Goal: Register for event/course

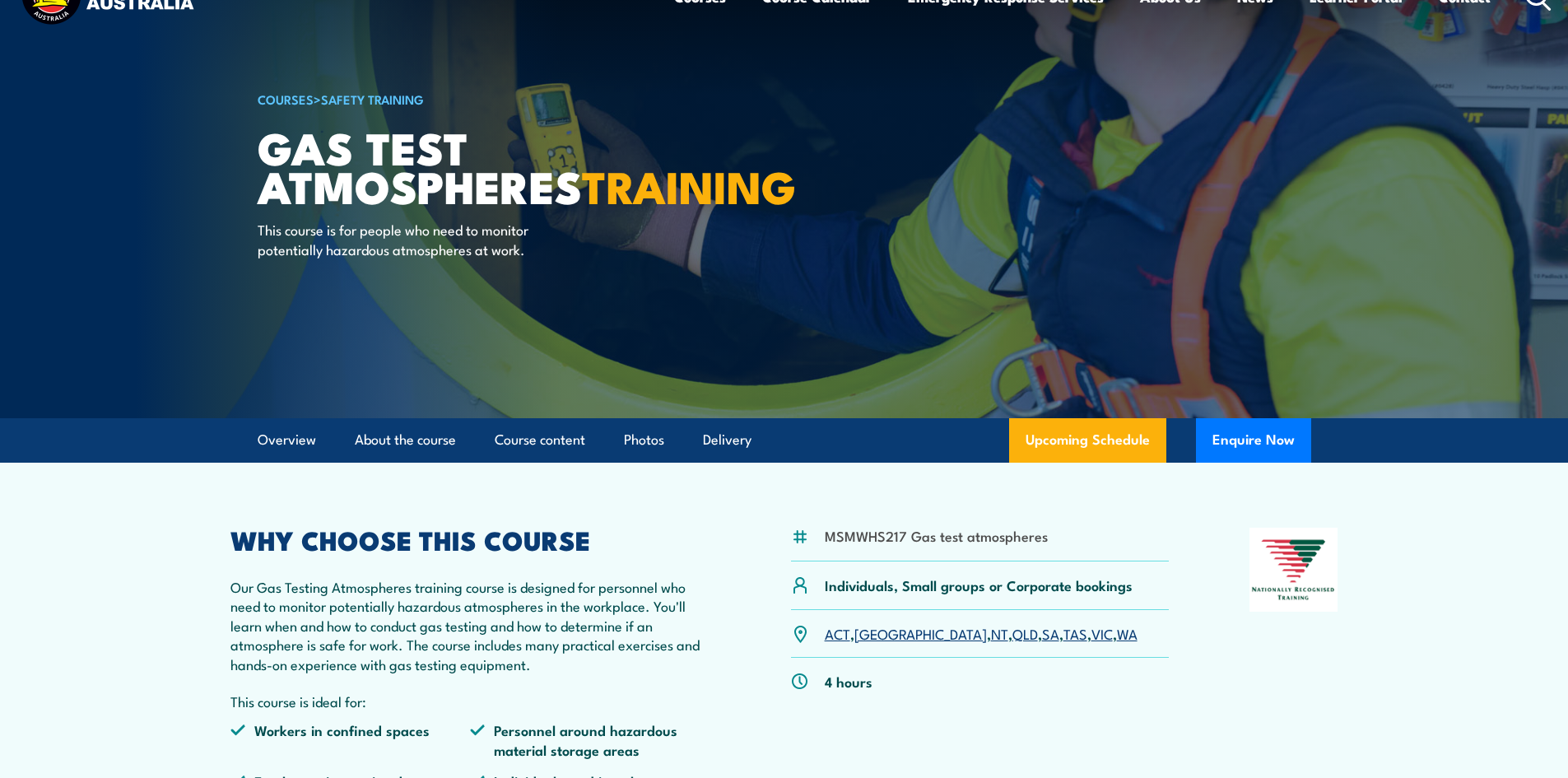
scroll to position [82, 0]
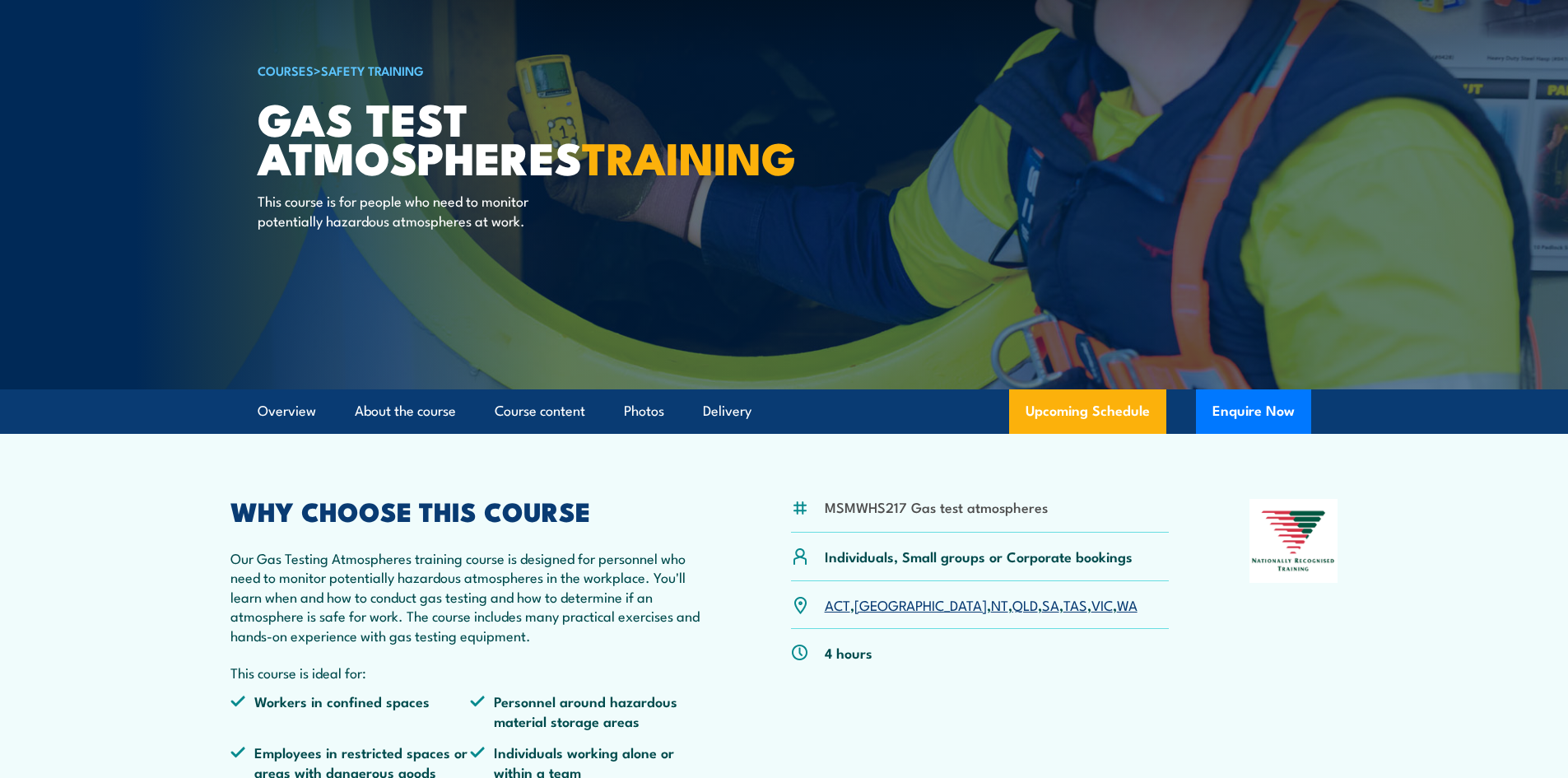
click at [1117, 610] on link "WA" at bounding box center [1127, 604] width 21 height 20
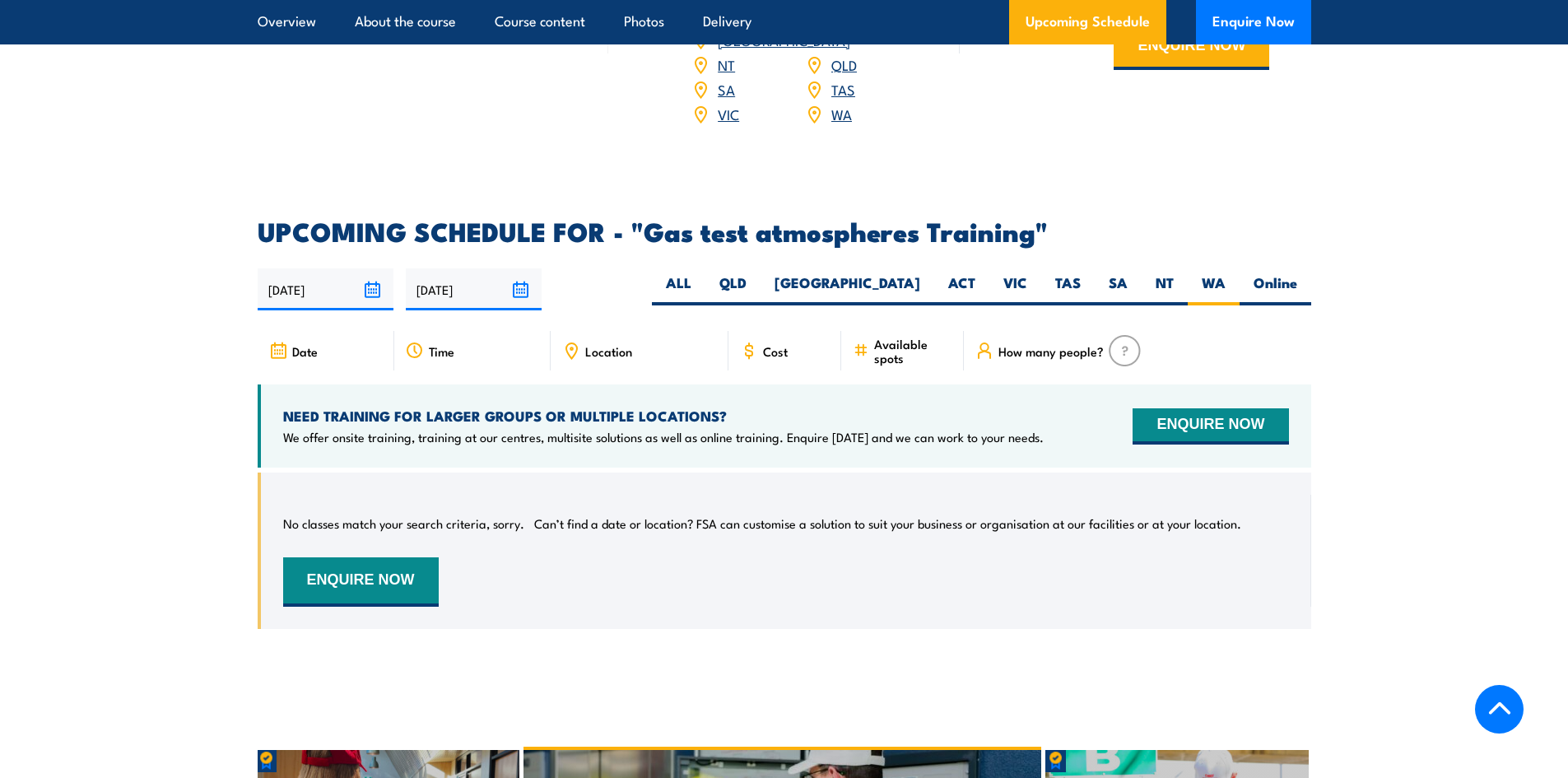
scroll to position [2482, 0]
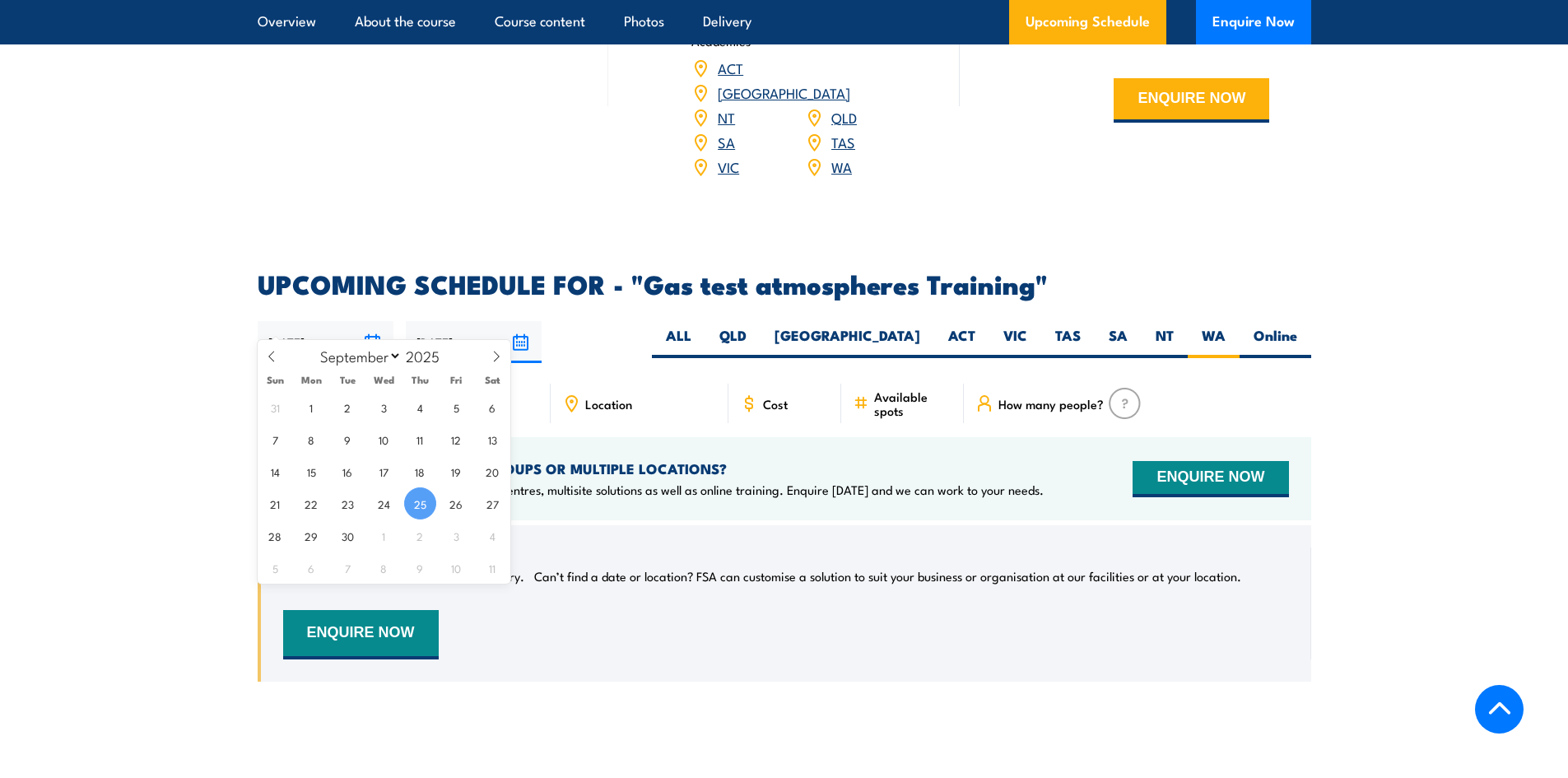
click at [373, 321] on input "25/09/2025" at bounding box center [326, 342] width 136 height 42
click at [345, 524] on span "30" at bounding box center [347, 535] width 33 height 33
type input "[DATE]"
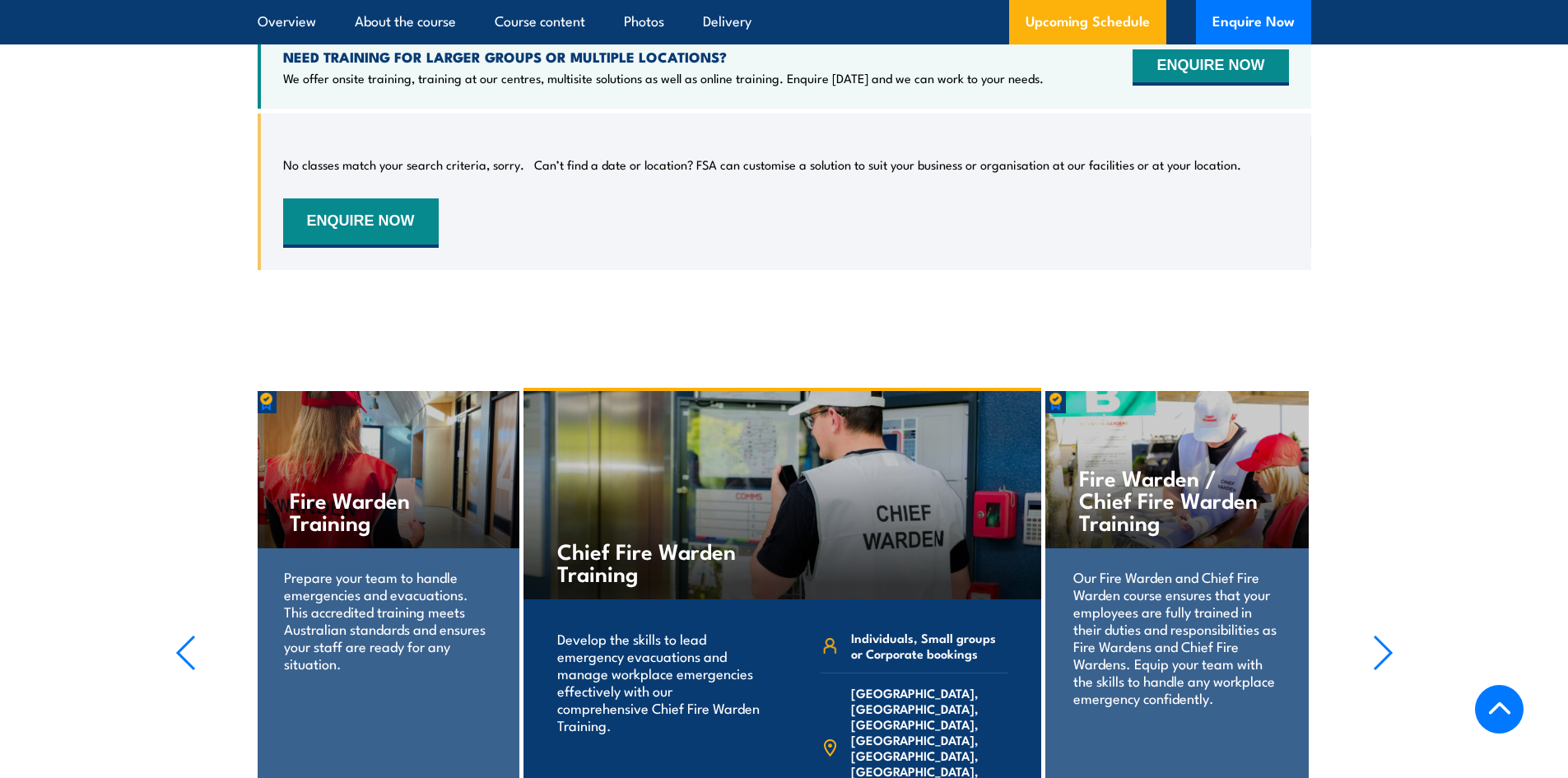
scroll to position [2317, 0]
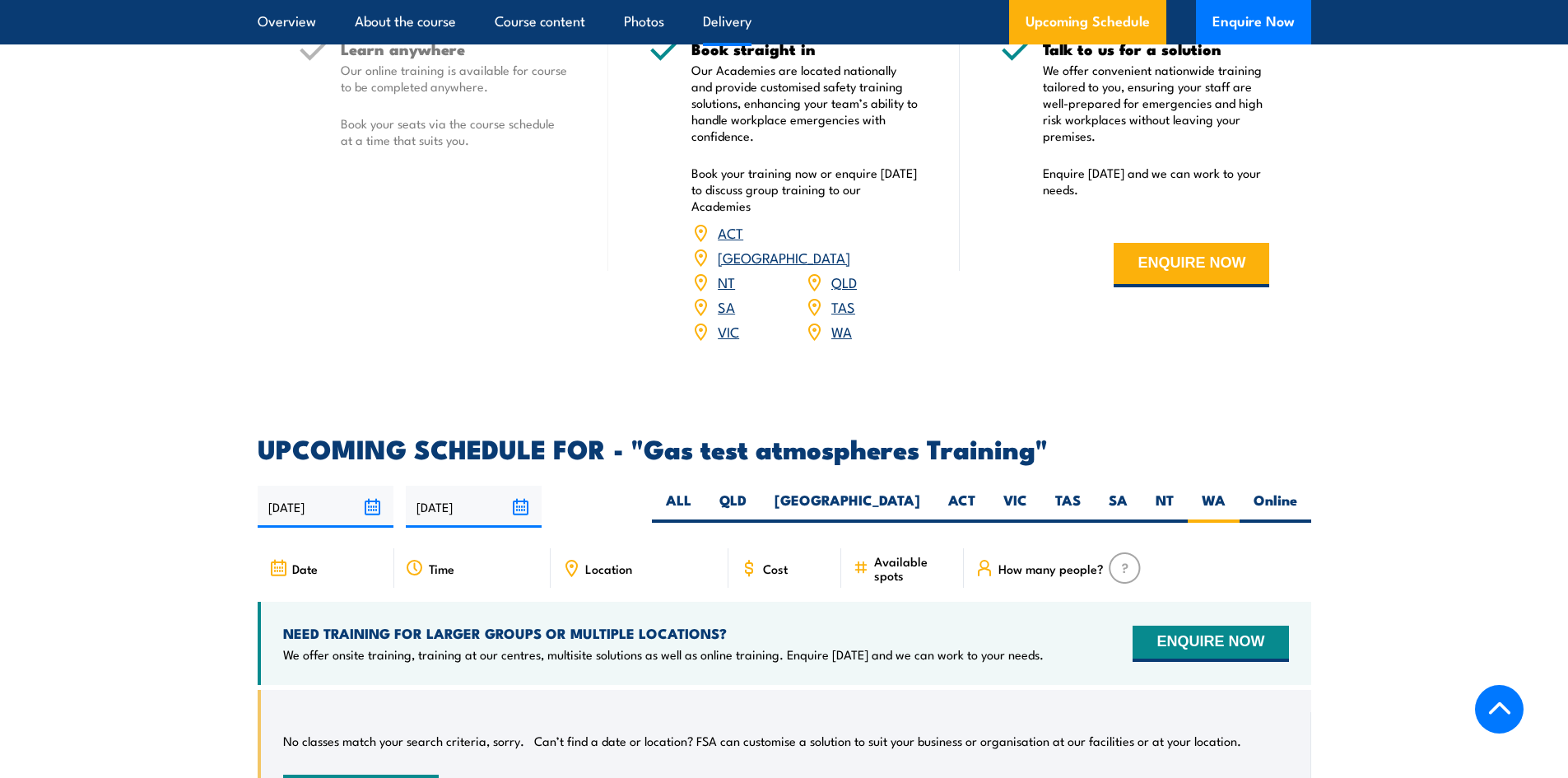
click at [769, 562] on span "Cost" at bounding box center [775, 569] width 25 height 14
drag, startPoint x: 747, startPoint y: 541, endPoint x: 802, endPoint y: 539, distance: 55.0
click at [748, 559] on icon at bounding box center [749, 568] width 18 height 18
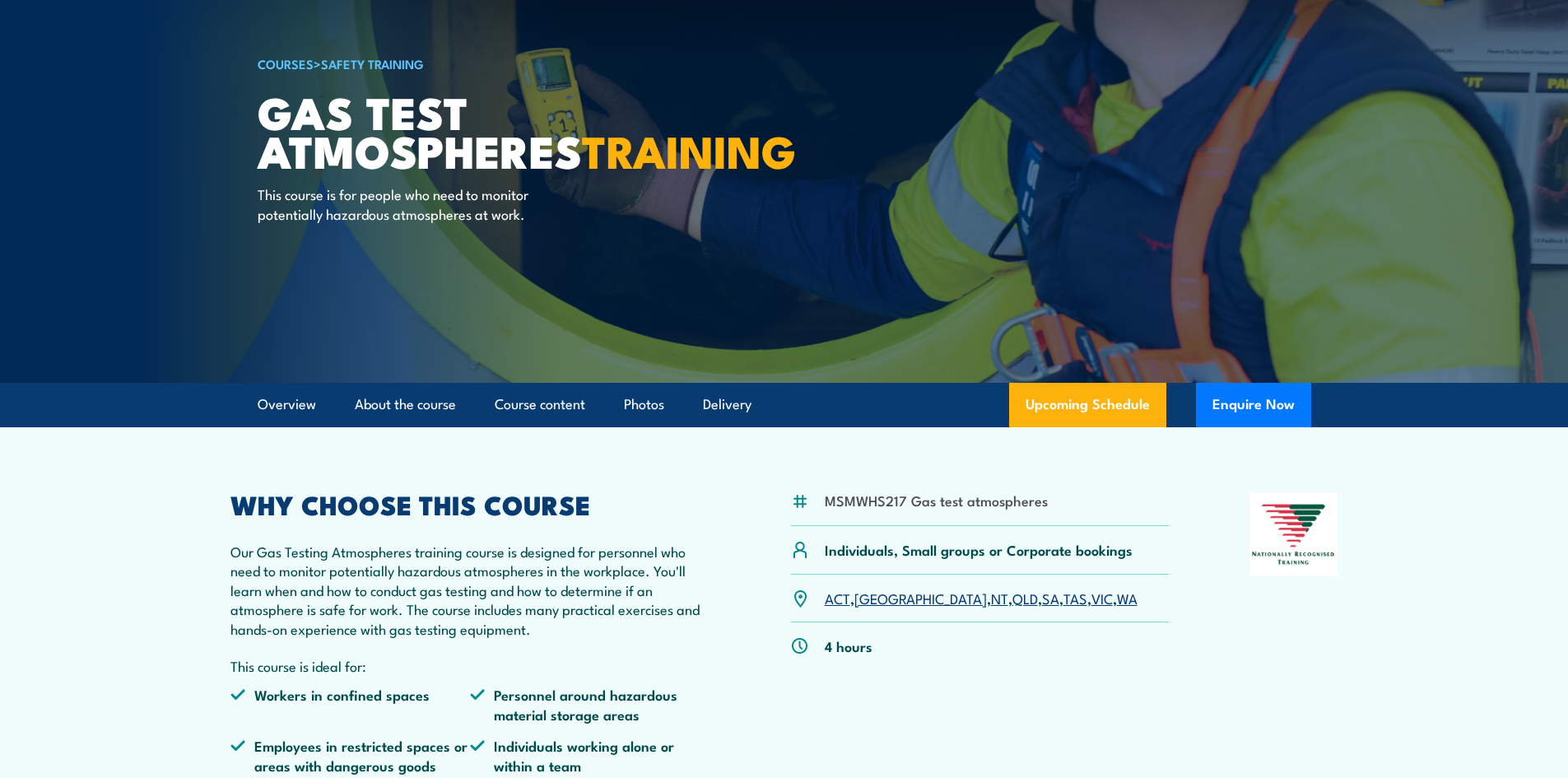
scroll to position [0, 0]
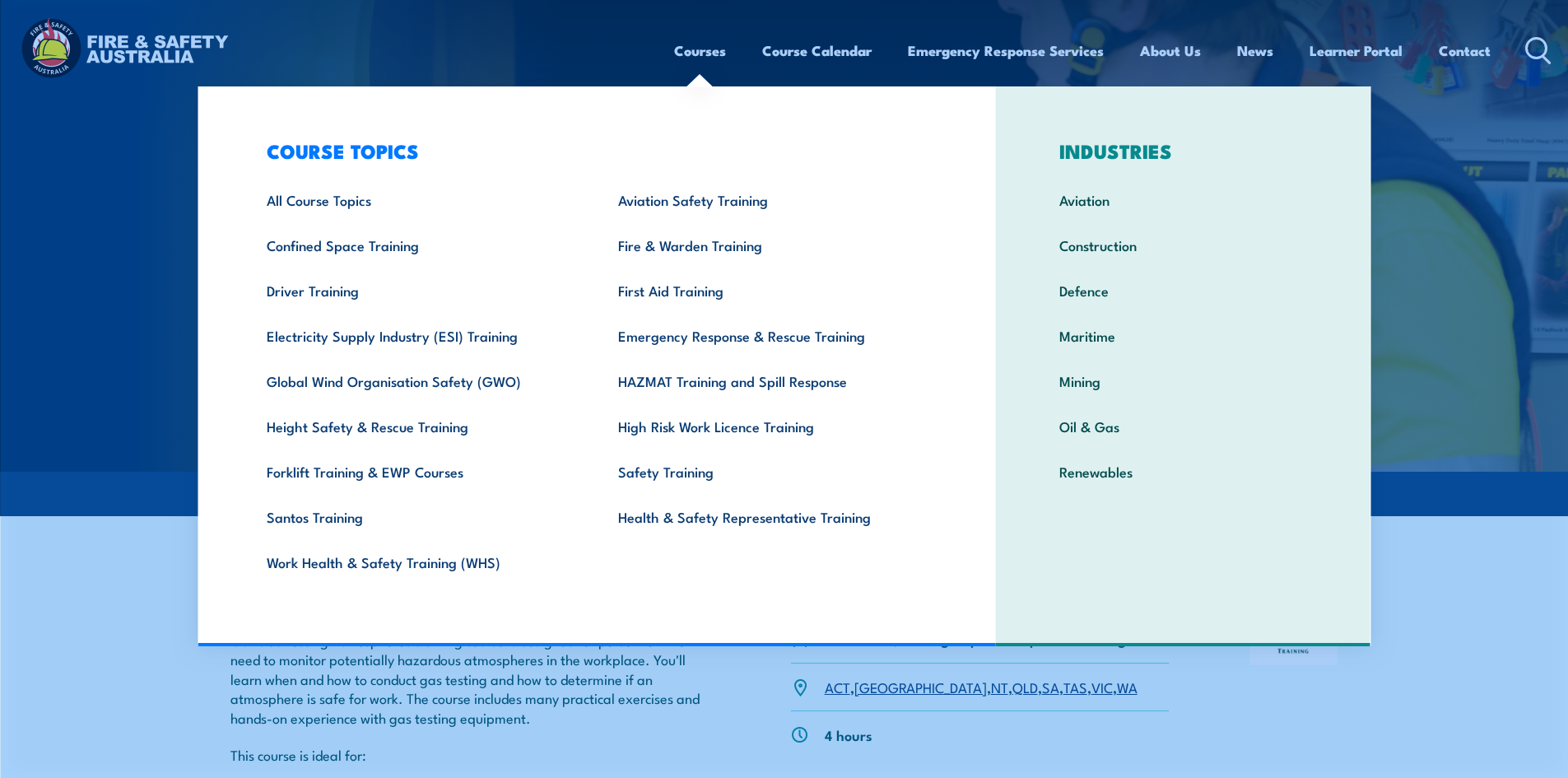
click at [1418, 231] on img at bounding box center [784, 236] width 1568 height 472
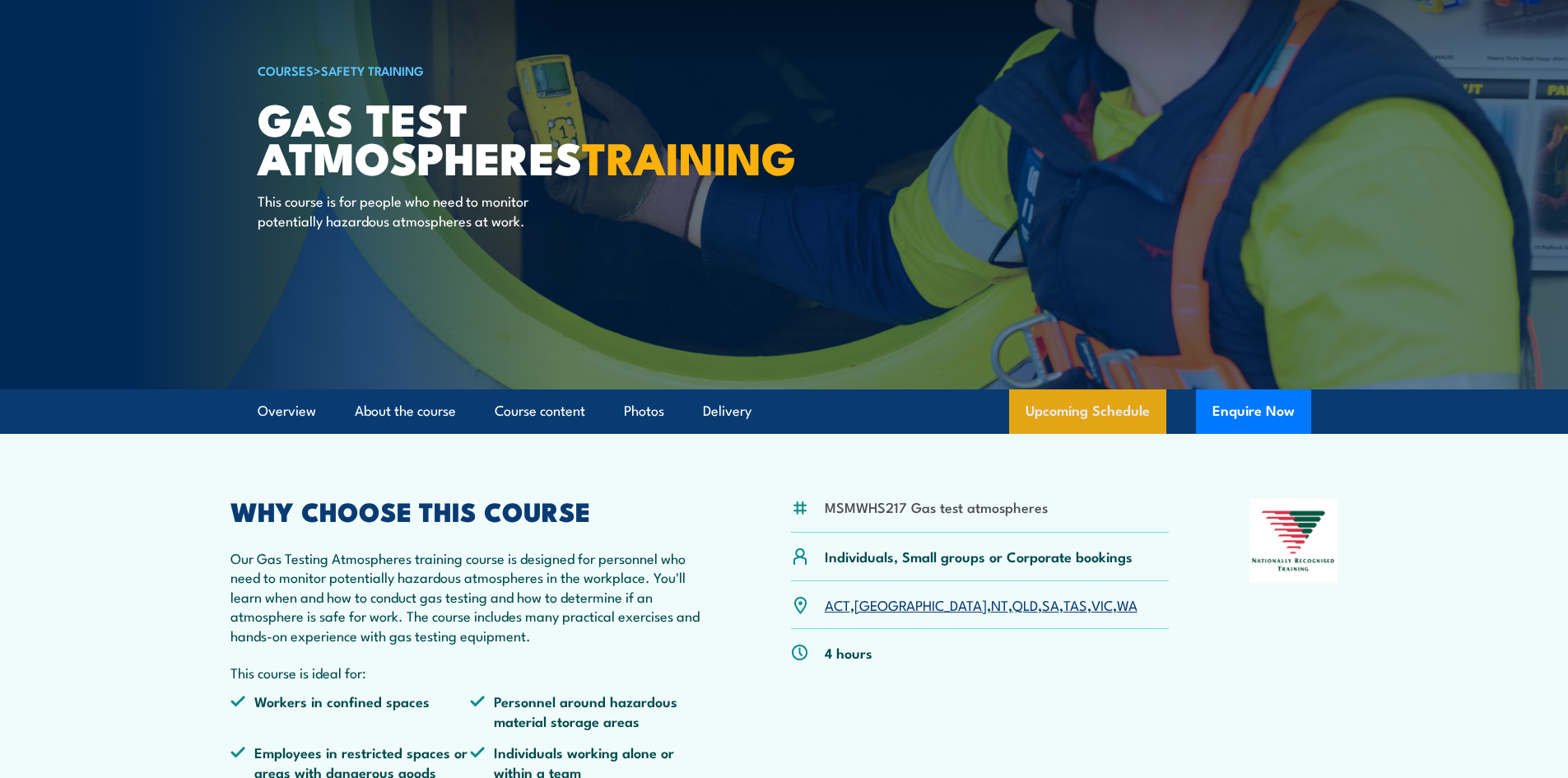
click at [1105, 405] on link "Upcoming Schedule" at bounding box center [1087, 412] width 157 height 44
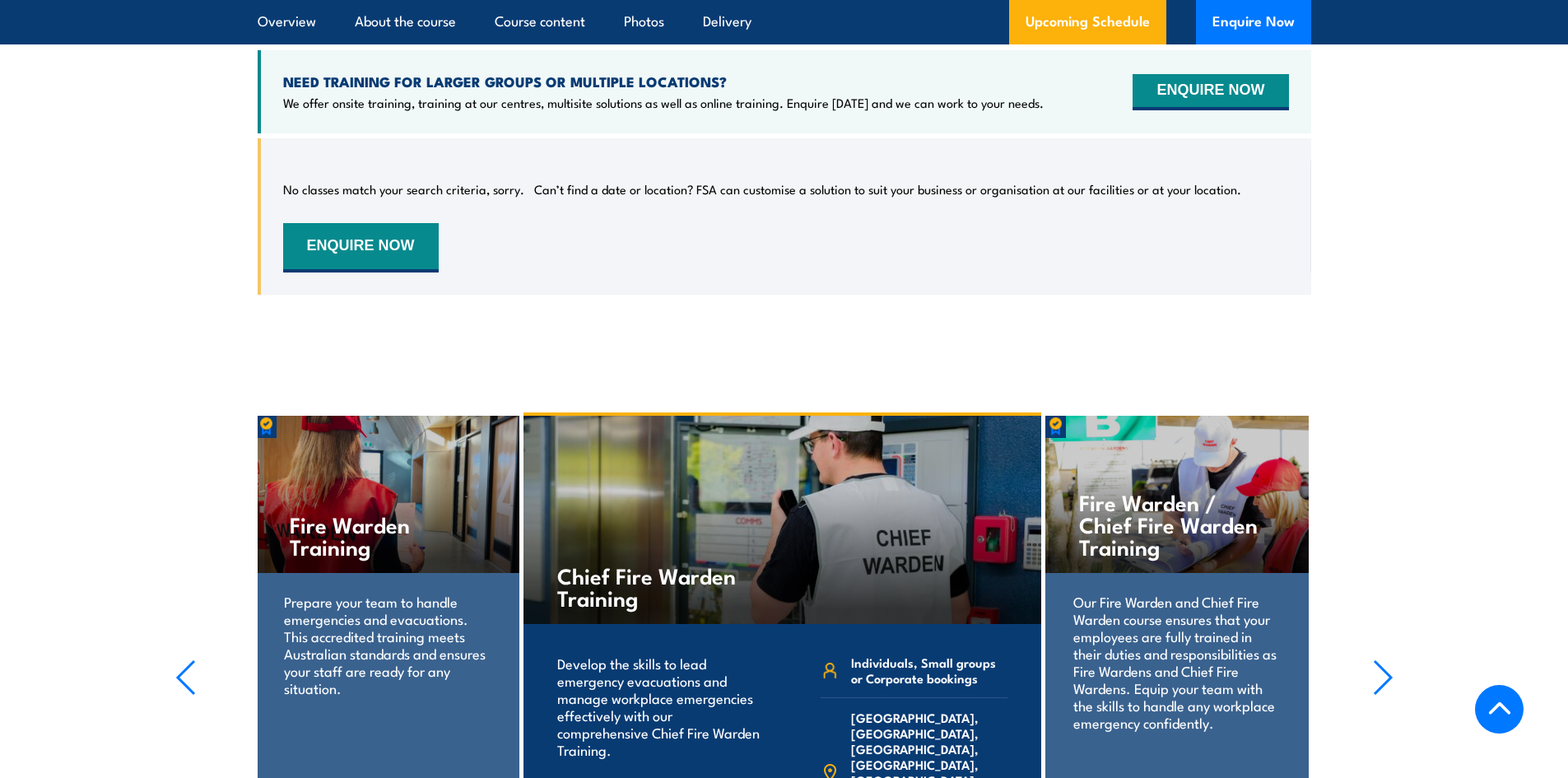
scroll to position [2647, 0]
